Goal: Task Accomplishment & Management: Manage account settings

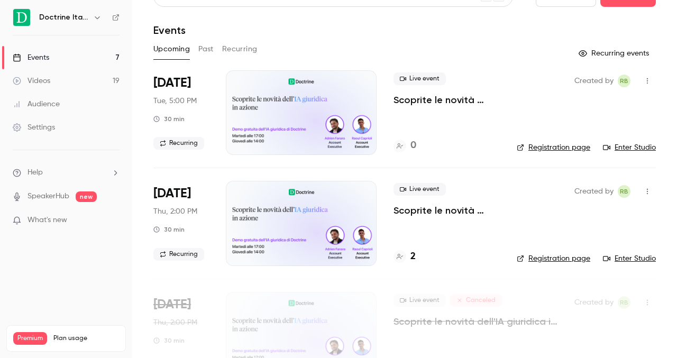
scroll to position [20, 0]
click at [42, 58] on div "Events" at bounding box center [31, 57] width 36 height 11
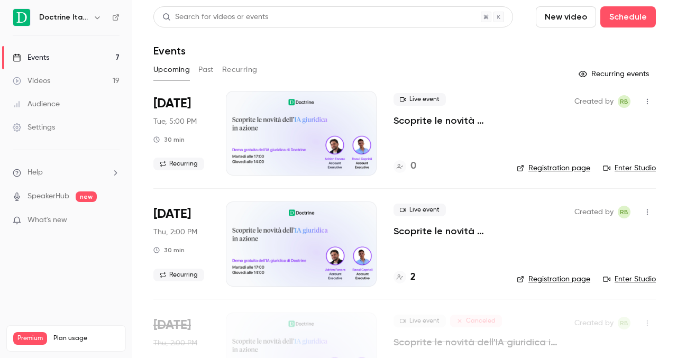
click at [74, 22] on h6 "Doctrine Italia" at bounding box center [64, 17] width 50 height 11
click at [73, 17] on h6 "Doctrine Italia" at bounding box center [64, 17] width 50 height 11
click at [87, 18] on h6 "Doctrine Italia" at bounding box center [64, 17] width 50 height 11
click at [93, 17] on icon "button" at bounding box center [97, 17] width 8 height 8
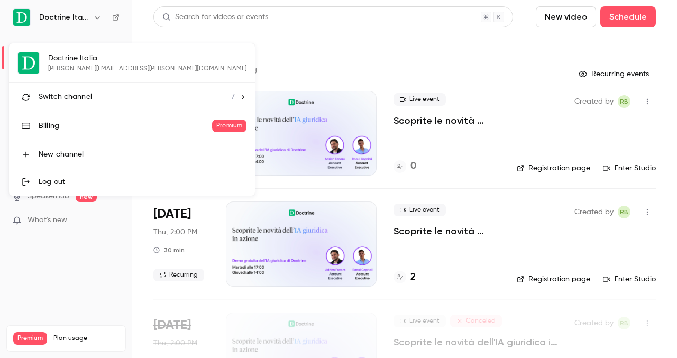
click at [83, 99] on span "Switch channel" at bounding box center [65, 97] width 53 height 11
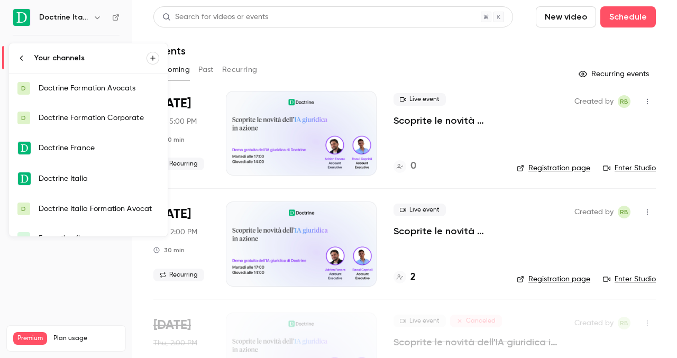
click at [80, 123] on link "D Doctrine Formation Corporate" at bounding box center [88, 118] width 159 height 30
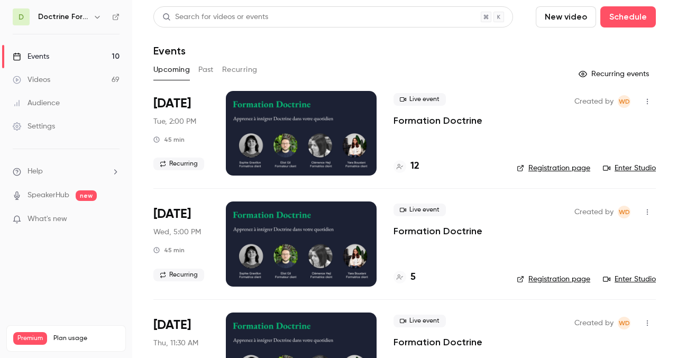
click at [56, 15] on h6 "Doctrine Formation Corporate" at bounding box center [63, 17] width 51 height 11
click at [98, 17] on icon "button" at bounding box center [97, 17] width 8 height 8
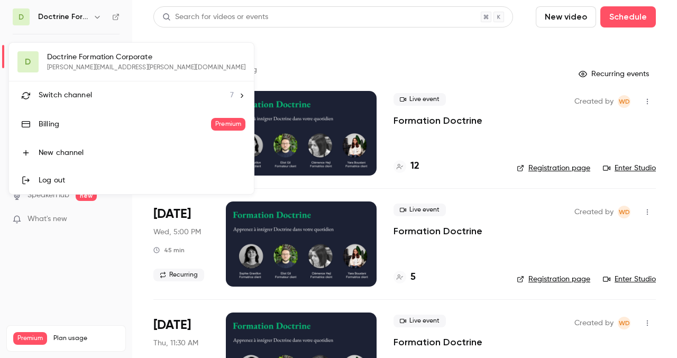
click at [77, 99] on span "Switch channel" at bounding box center [65, 95] width 53 height 11
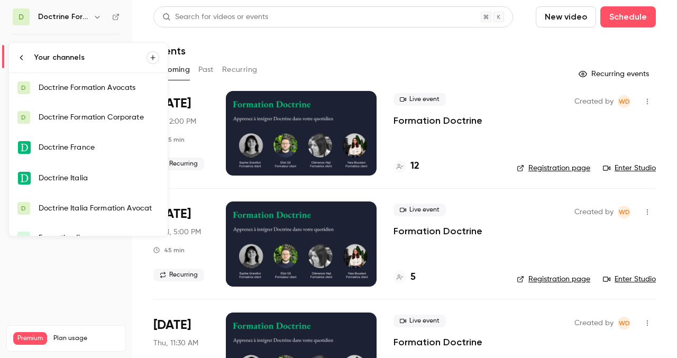
scroll to position [1, 0]
click at [65, 209] on div "Doctrine Italia Formation Avocat" at bounding box center [99, 208] width 121 height 11
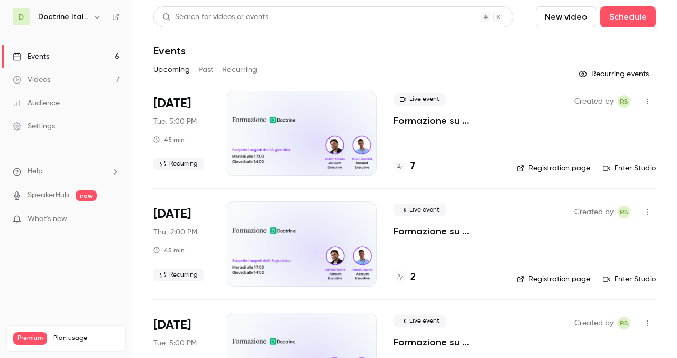
click at [63, 58] on link "Events 6" at bounding box center [66, 56] width 132 height 23
click at [64, 19] on h6 "Doctrine Italia Formation Avocat" at bounding box center [63, 17] width 51 height 11
click at [88, 16] on h6 "Doctrine Italia Formation Avocat" at bounding box center [63, 17] width 51 height 11
click at [93, 16] on button "button" at bounding box center [97, 17] width 13 height 13
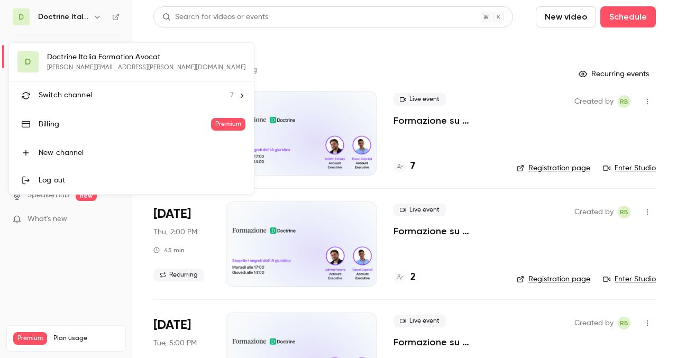
click at [71, 20] on div at bounding box center [338, 179] width 677 height 358
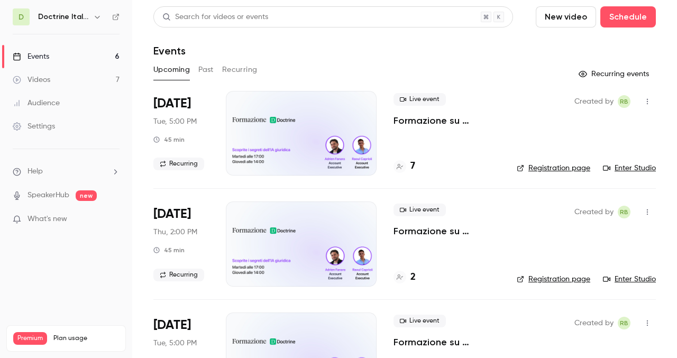
click at [77, 19] on h6 "Doctrine Italia Formation Avocat" at bounding box center [63, 17] width 51 height 11
click at [92, 15] on button "button" at bounding box center [97, 17] width 13 height 13
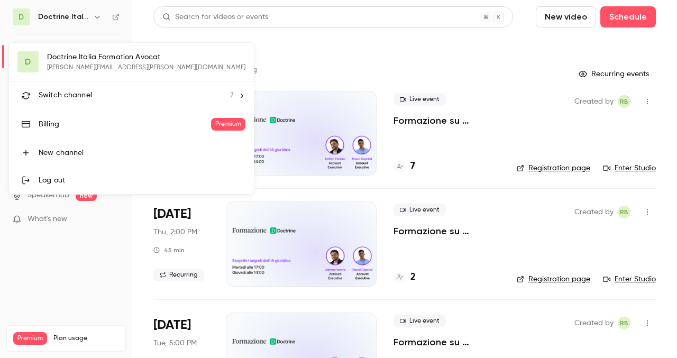
click at [138, 94] on div "Switch channel 7" at bounding box center [136, 95] width 195 height 11
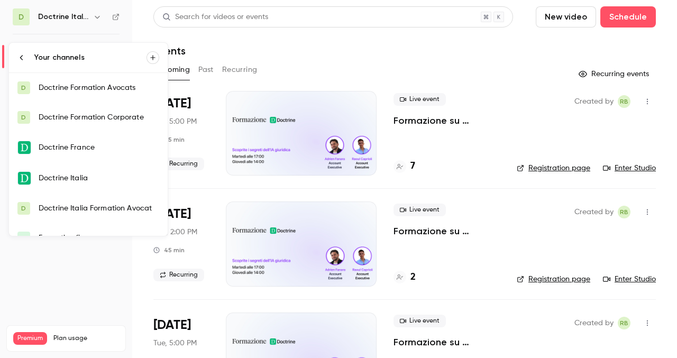
click at [94, 174] on div "Doctrine Italia" at bounding box center [99, 178] width 121 height 11
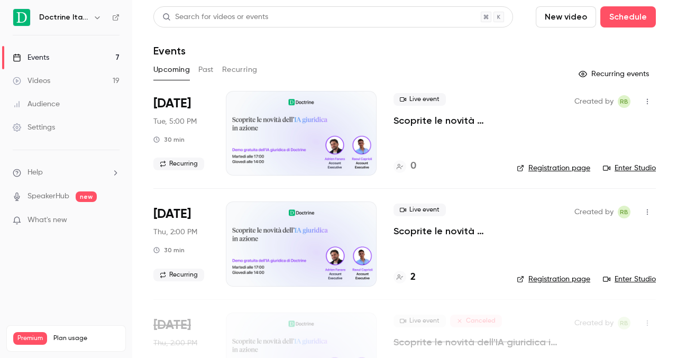
click at [647, 100] on icon "button" at bounding box center [647, 101] width 8 height 7
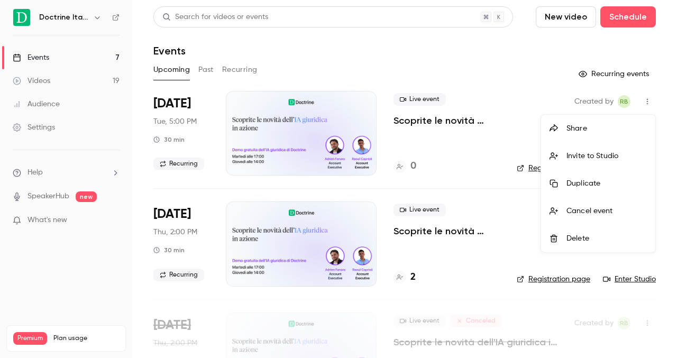
click at [601, 208] on div "Cancel event" at bounding box center [606, 211] width 80 height 11
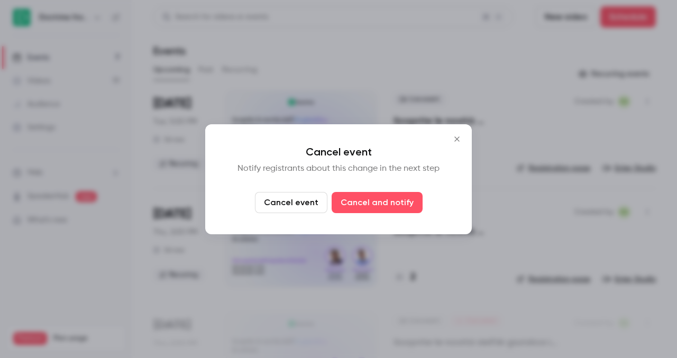
click at [297, 196] on button "Cancel event" at bounding box center [291, 202] width 72 height 21
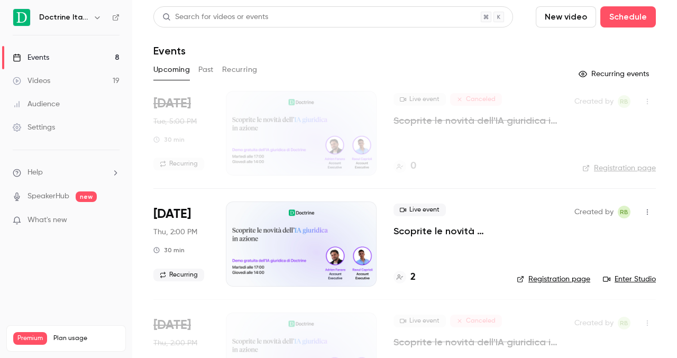
click at [63, 58] on link "Events 8" at bounding box center [66, 57] width 132 height 23
click at [87, 17] on div "Doctrine Italia" at bounding box center [71, 17] width 65 height 13
click at [89, 22] on div "Doctrine Italia" at bounding box center [71, 17] width 65 height 13
click at [99, 15] on icon "button" at bounding box center [97, 17] width 8 height 8
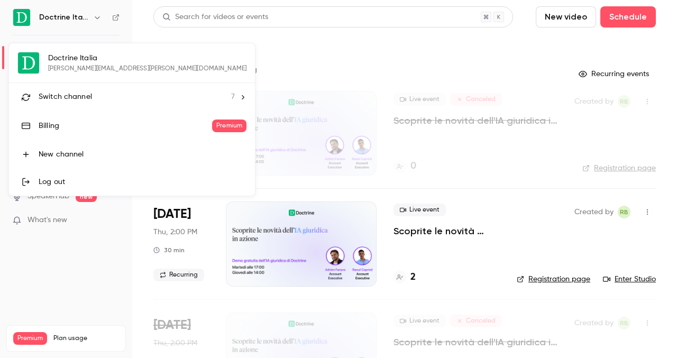
click at [74, 89] on li "Switch channel 7" at bounding box center [132, 97] width 246 height 28
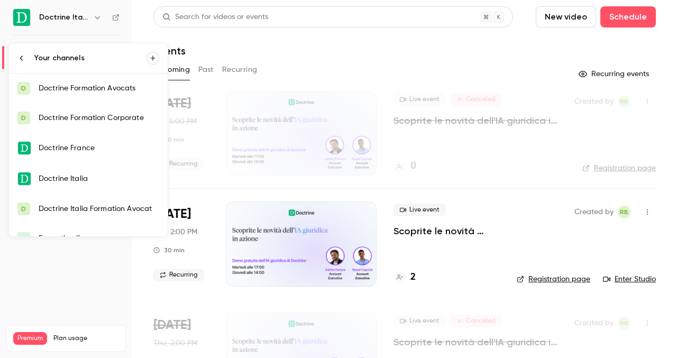
click at [97, 119] on div "Doctrine Formation Corporate" at bounding box center [99, 118] width 121 height 11
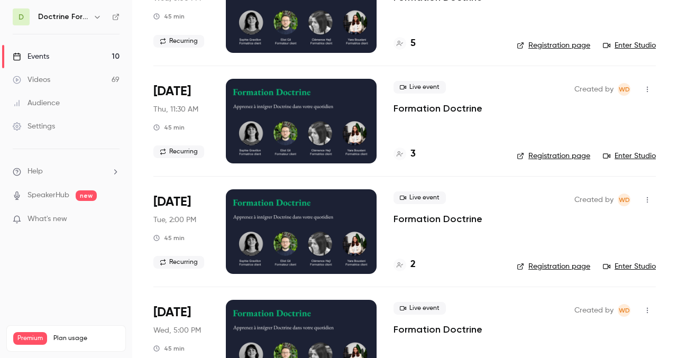
scroll to position [244, 0]
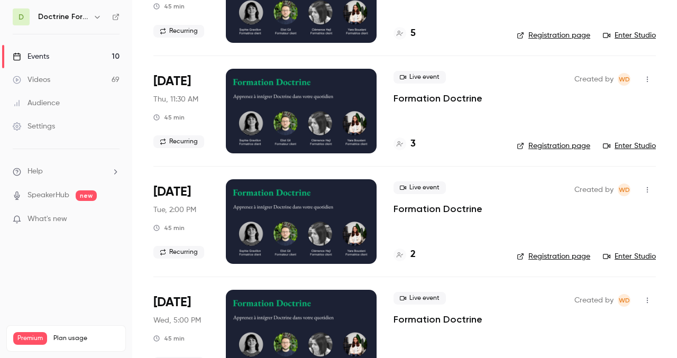
click at [71, 12] on h6 "Doctrine Formation Corporate" at bounding box center [63, 17] width 51 height 11
click at [99, 16] on icon "button" at bounding box center [97, 17] width 5 height 3
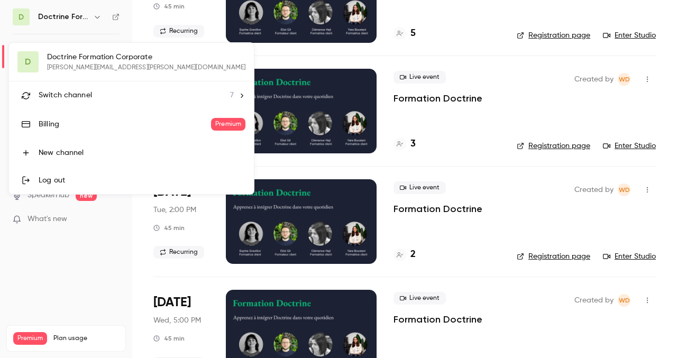
click at [83, 101] on li "Switch channel 7" at bounding box center [131, 95] width 245 height 28
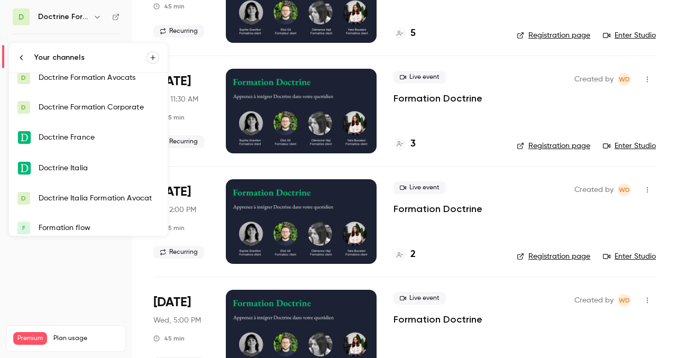
scroll to position [11, 0]
click at [70, 204] on link "D Doctrine Italia Formation Avocat" at bounding box center [88, 198] width 159 height 30
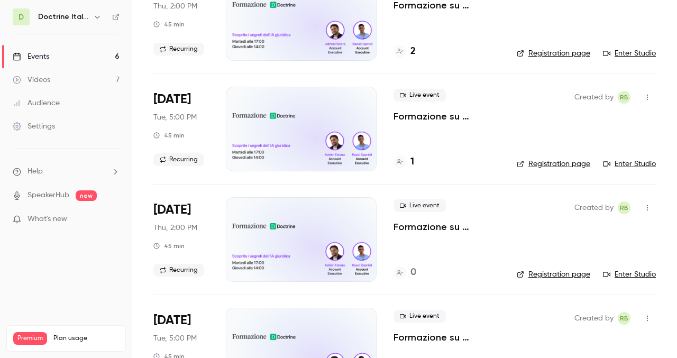
scroll to position [227, 0]
